Goal: Find specific page/section: Find specific page/section

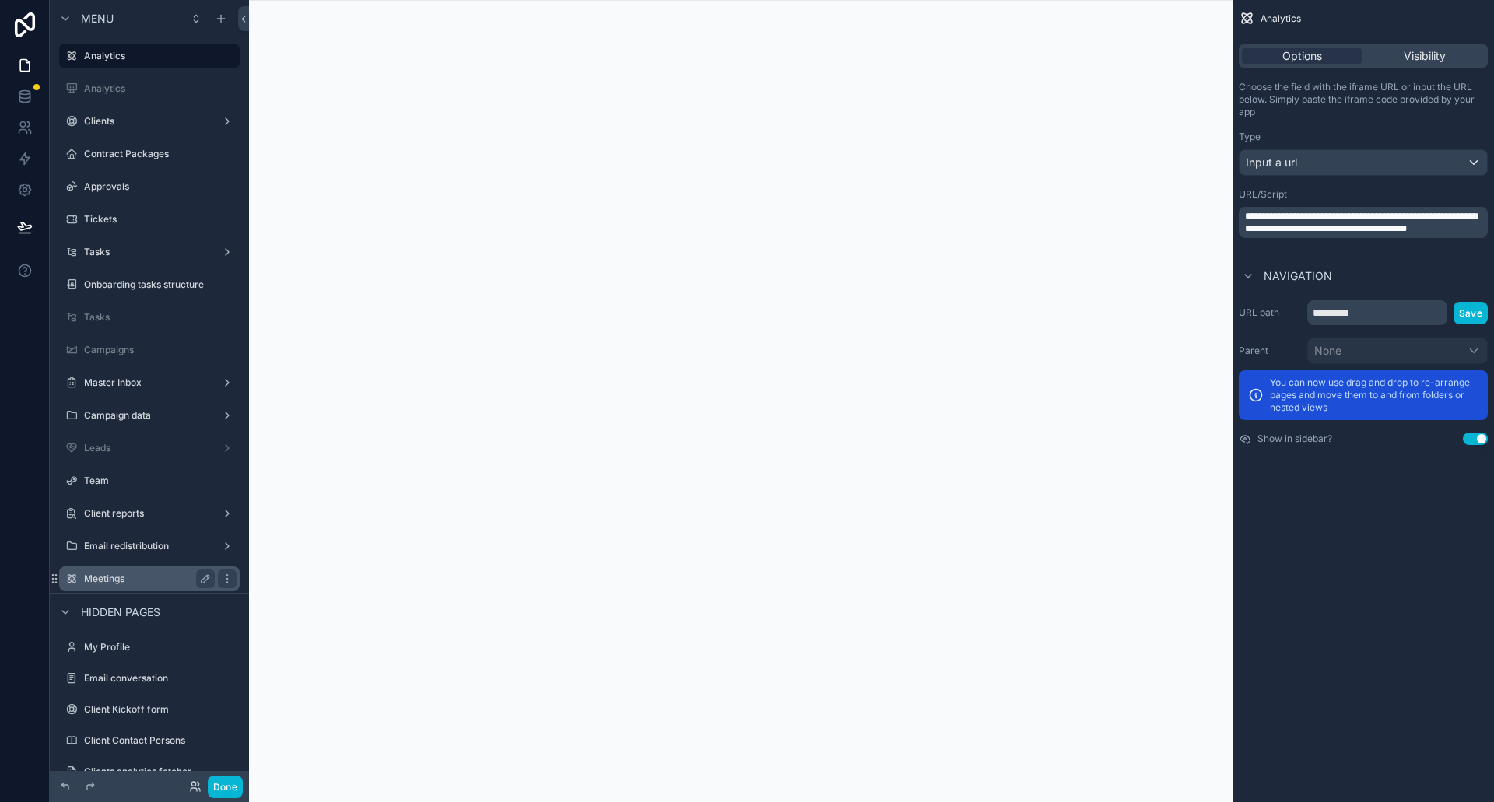
click at [119, 582] on label "Meetings" at bounding box center [146, 579] width 125 height 12
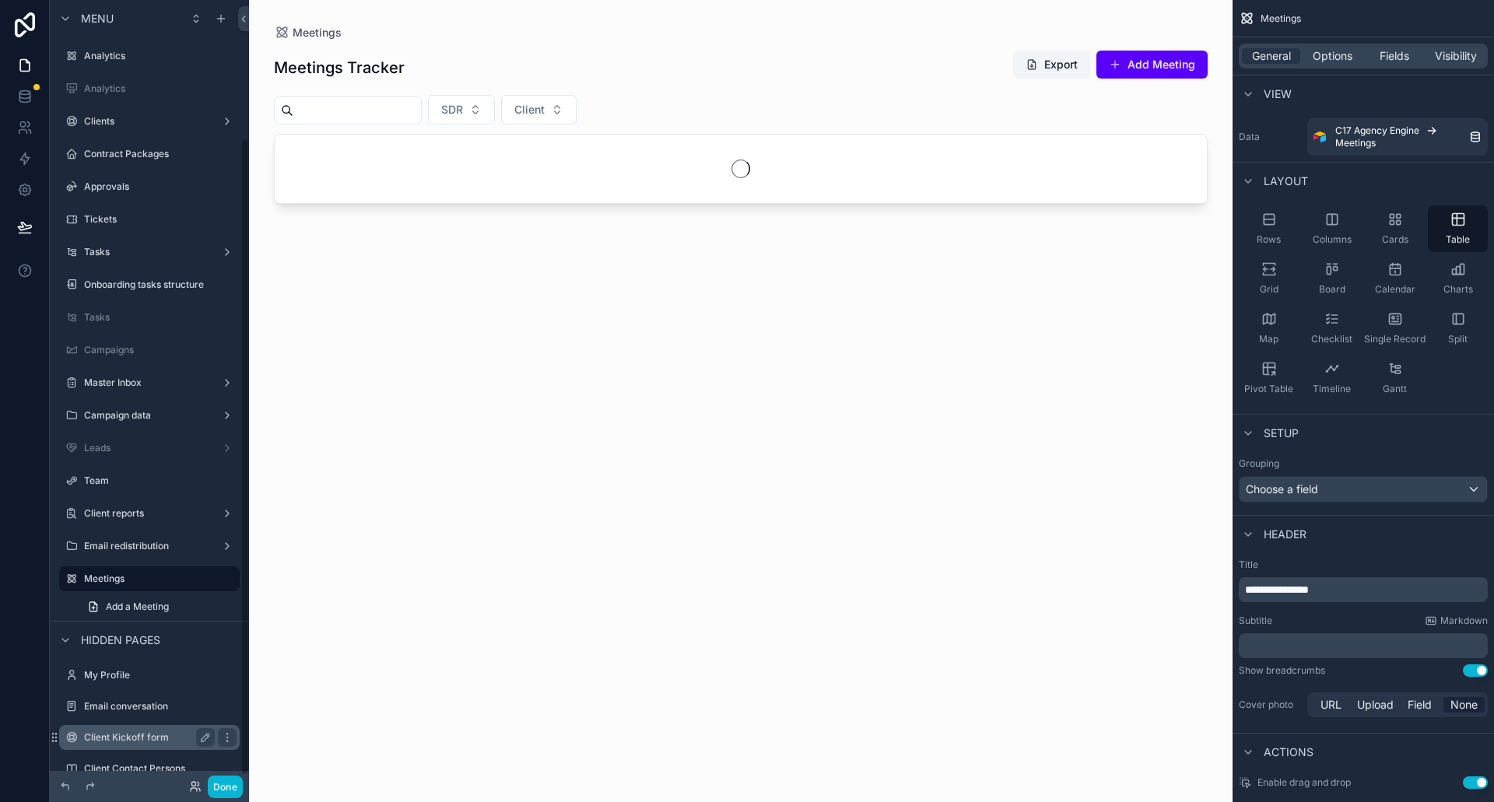
scroll to position [170, 0]
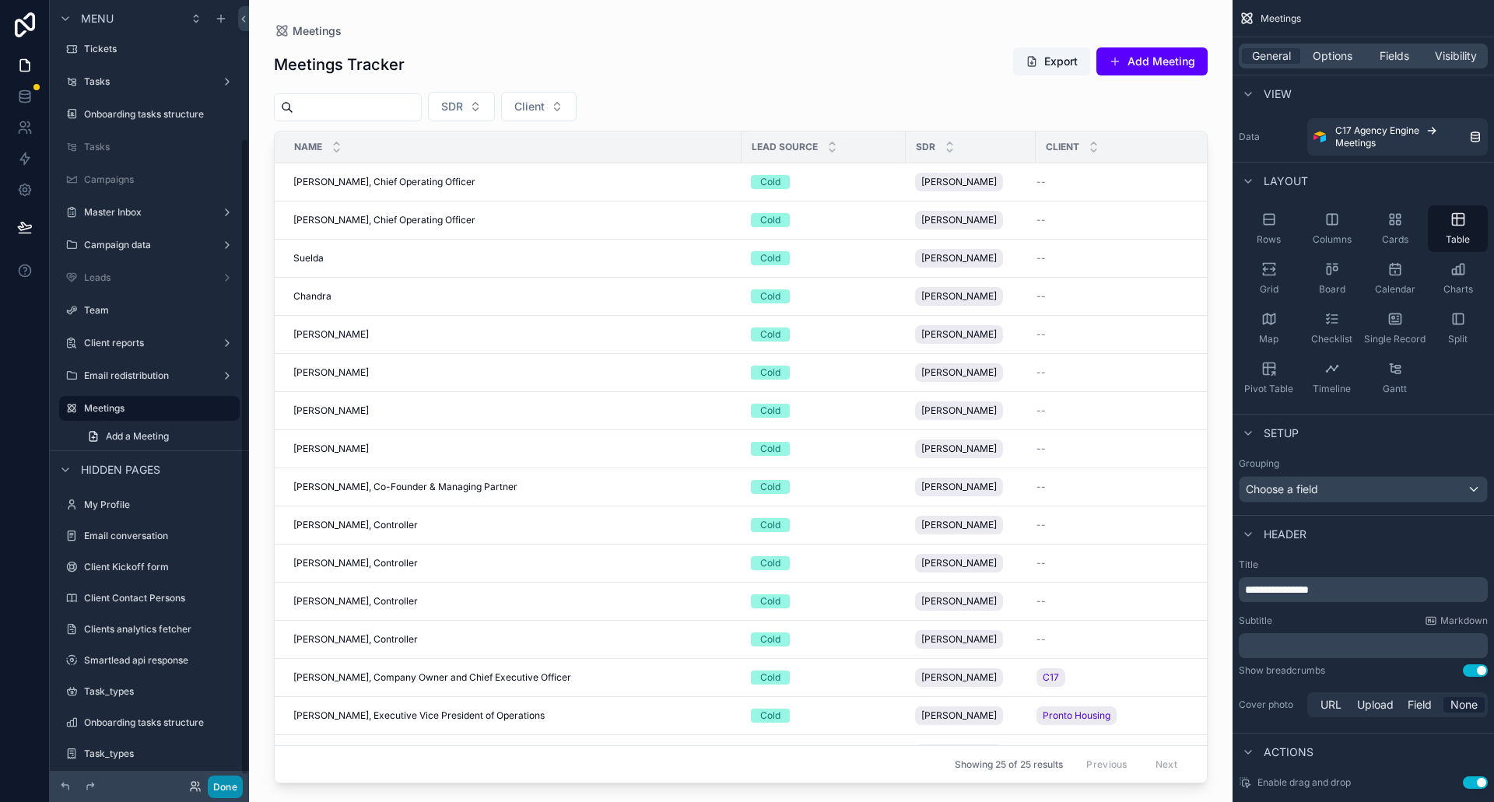
click at [223, 783] on button "Done" at bounding box center [225, 787] width 35 height 23
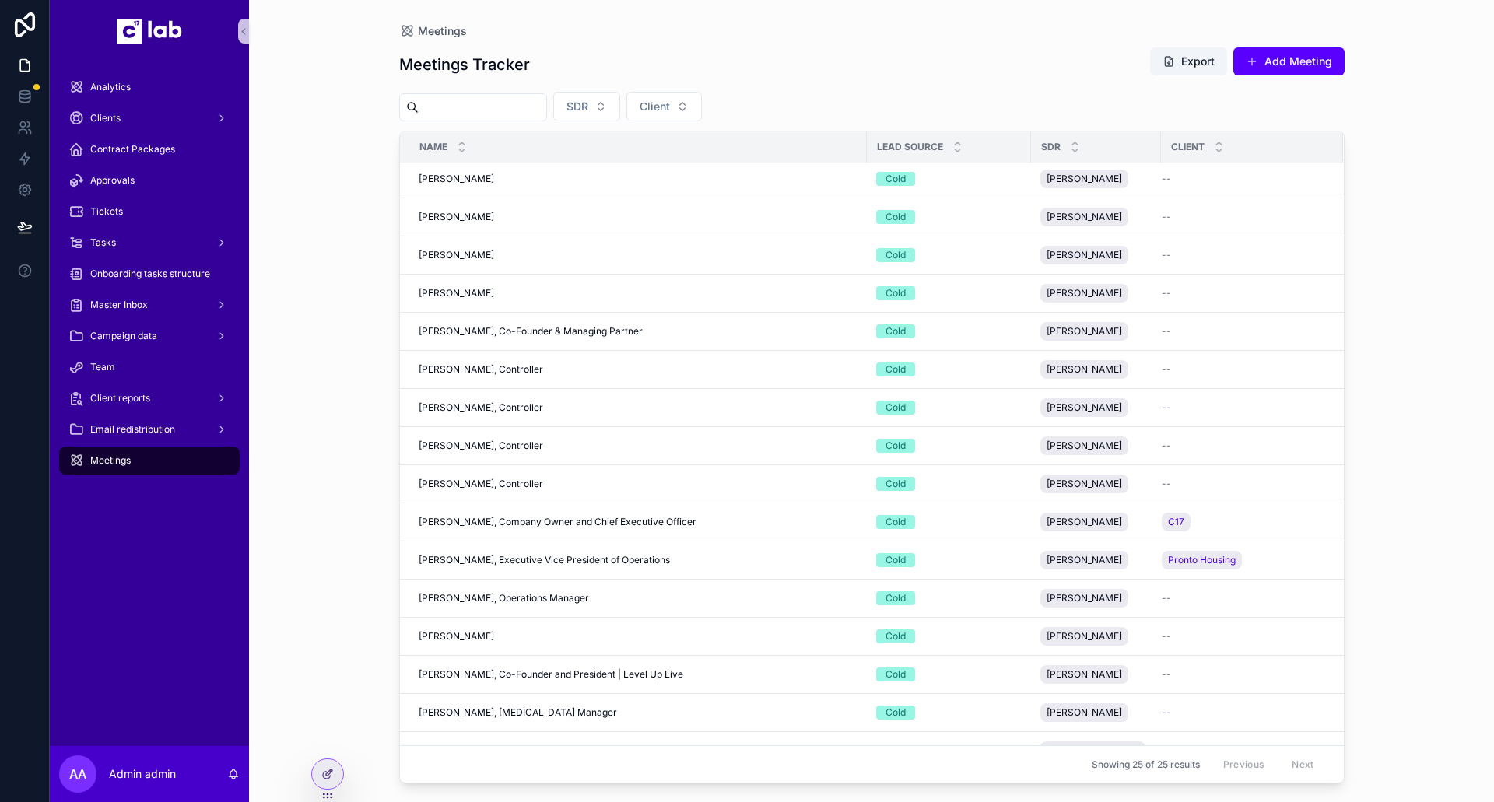
scroll to position [0, 0]
